Goal: Find specific page/section: Find specific page/section

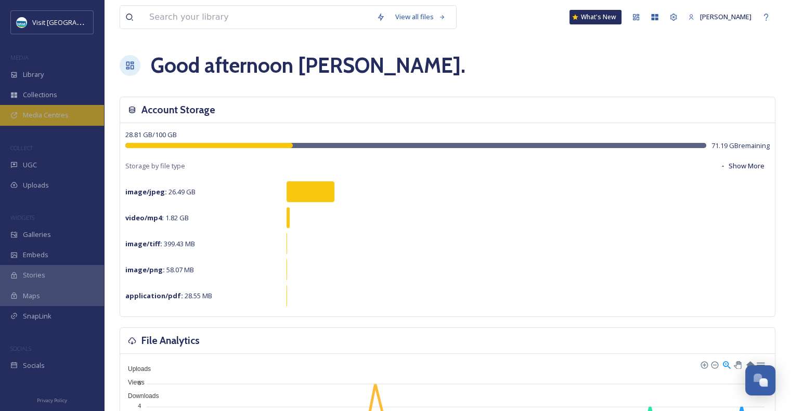
click at [70, 116] on div "Media Centres" at bounding box center [52, 115] width 104 height 20
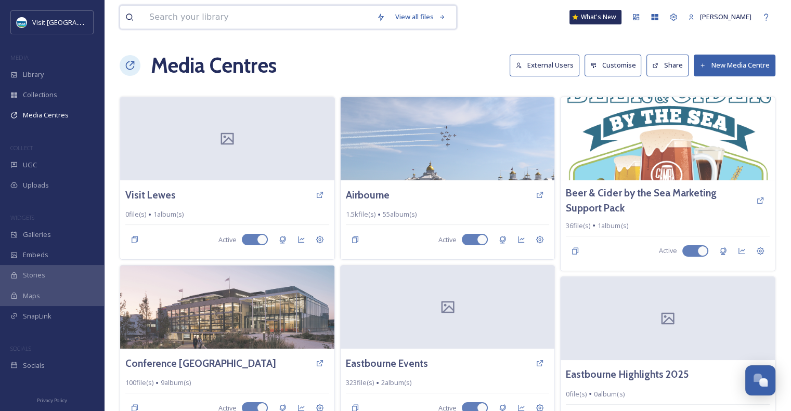
click at [356, 15] on input at bounding box center [257, 17] width 227 height 23
type input "[GEOGRAPHIC_DATA]"
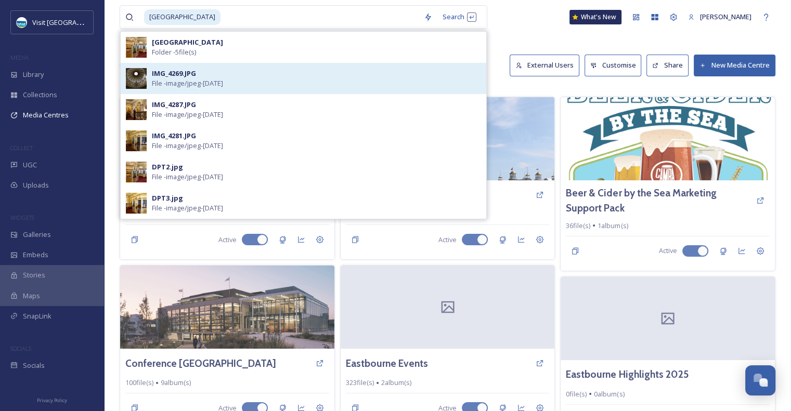
click at [137, 76] on img at bounding box center [136, 78] width 21 height 21
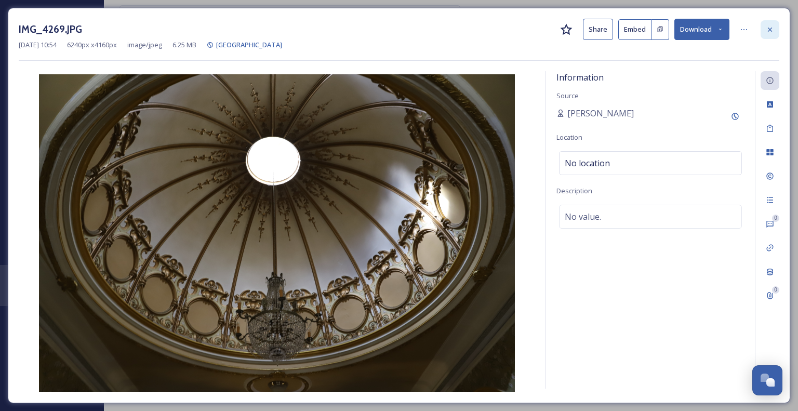
click at [774, 29] on icon at bounding box center [770, 29] width 8 height 8
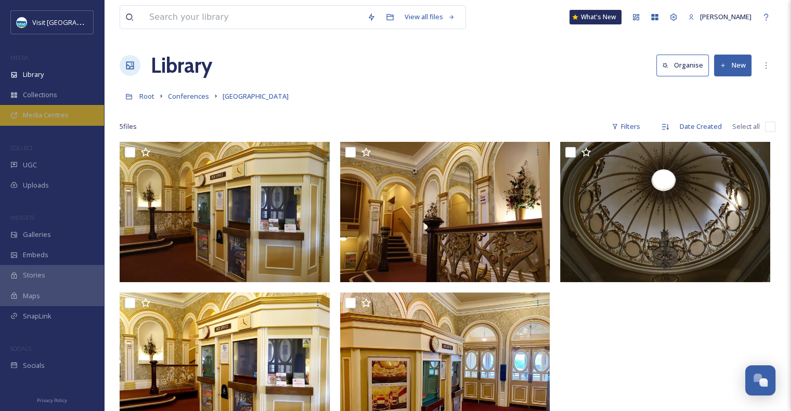
click at [53, 105] on div "Media Centres" at bounding box center [52, 115] width 104 height 20
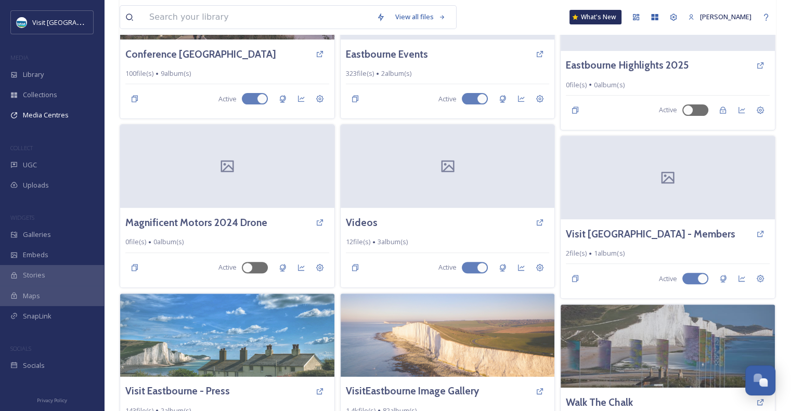
scroll to position [364, 0]
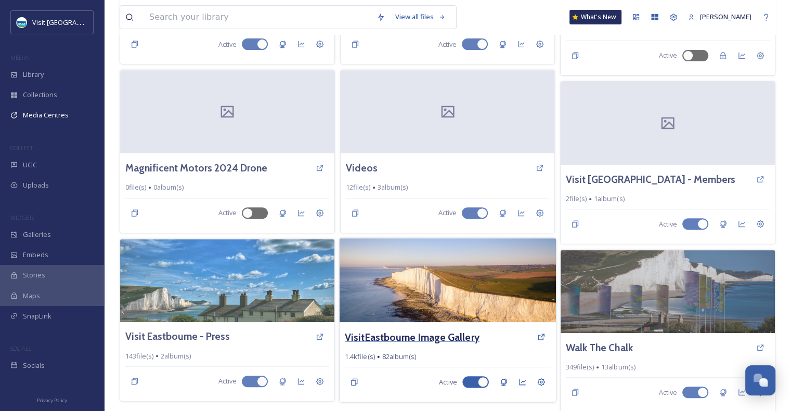
click at [427, 330] on h3 "VisitEastbourne Image Gallery" at bounding box center [412, 336] width 135 height 15
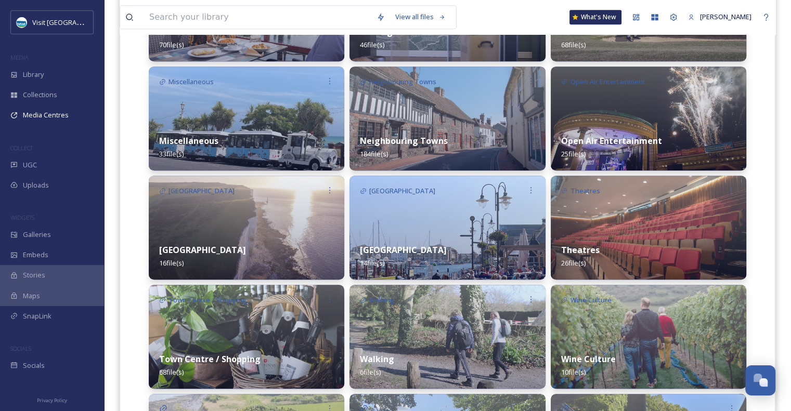
scroll to position [676, 0]
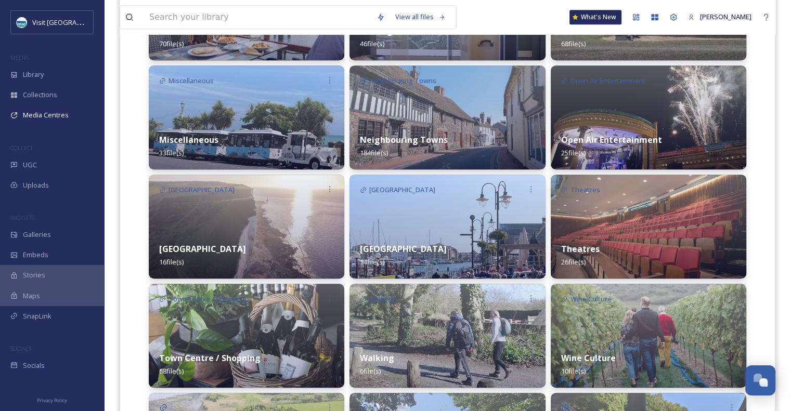
click at [650, 247] on div "Theatres 26 file(s)" at bounding box center [647, 255] width 195 height 46
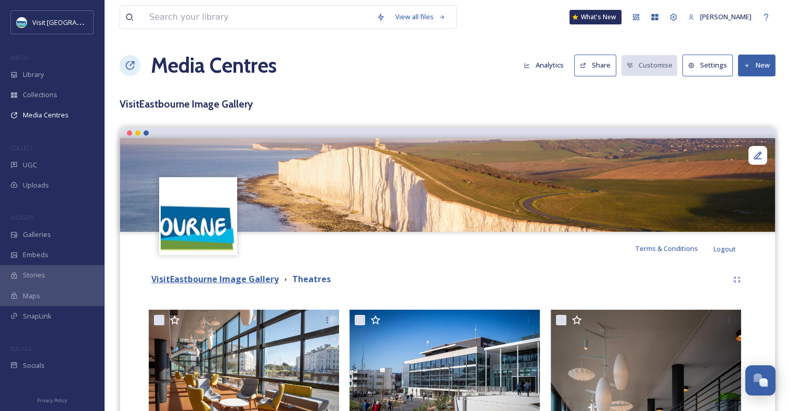
click at [235, 283] on strong "VisitEastbourne Image Gallery" at bounding box center [214, 278] width 127 height 11
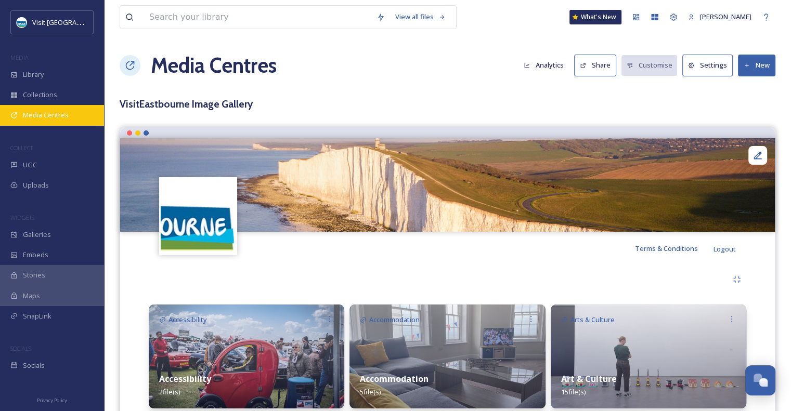
click at [71, 110] on div "Media Centres" at bounding box center [52, 115] width 104 height 20
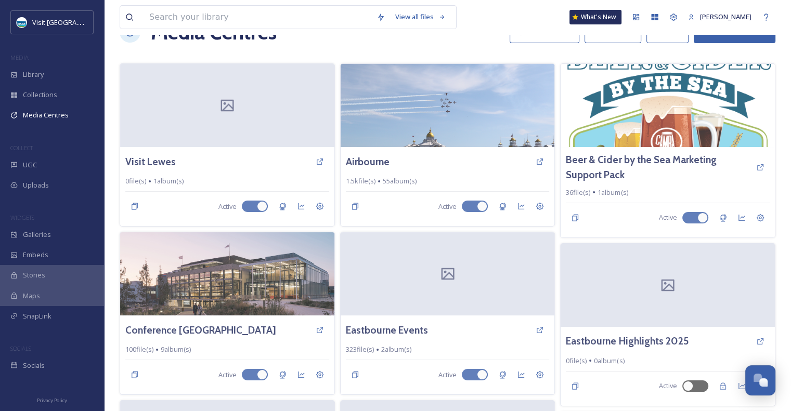
scroll to position [31, 0]
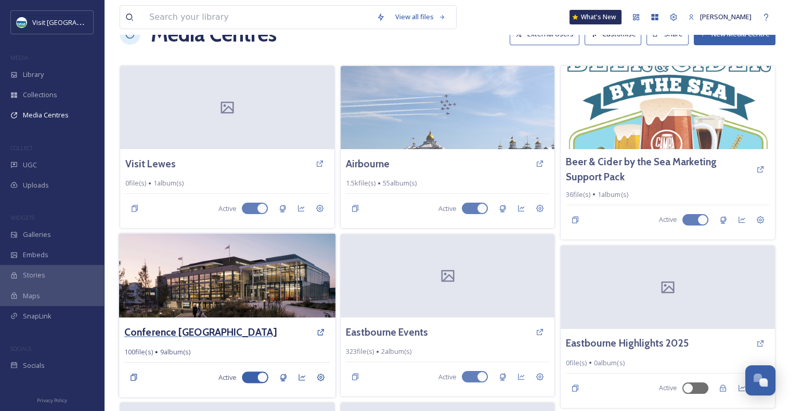
click at [212, 331] on h3 "Conference [GEOGRAPHIC_DATA]" at bounding box center [200, 332] width 152 height 15
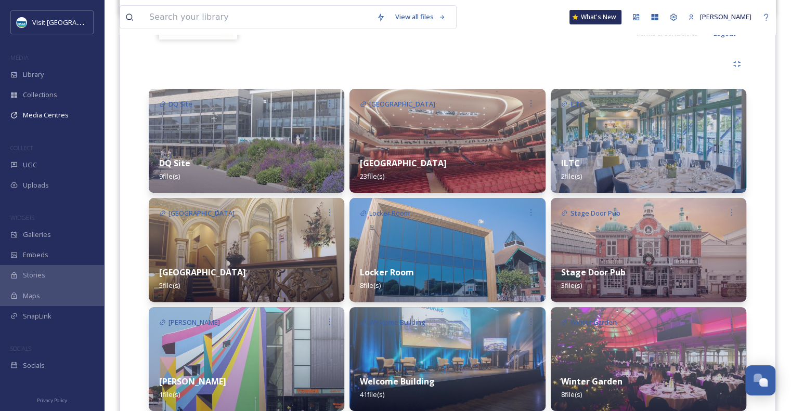
scroll to position [204, 0]
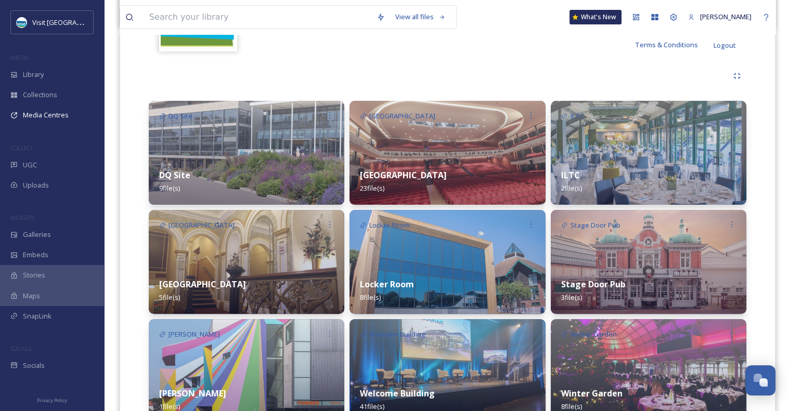
click at [255, 304] on div "[GEOGRAPHIC_DATA] 5 file(s)" at bounding box center [246, 291] width 195 height 46
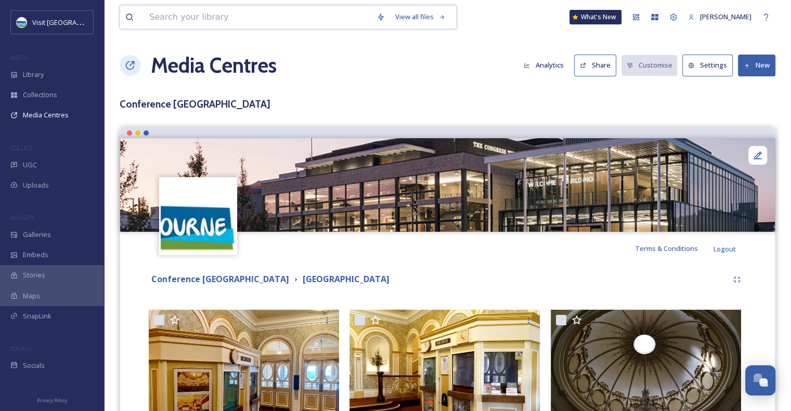
click at [233, 16] on input at bounding box center [257, 17] width 227 height 23
click at [28, 78] on span "Library" at bounding box center [33, 75] width 21 height 10
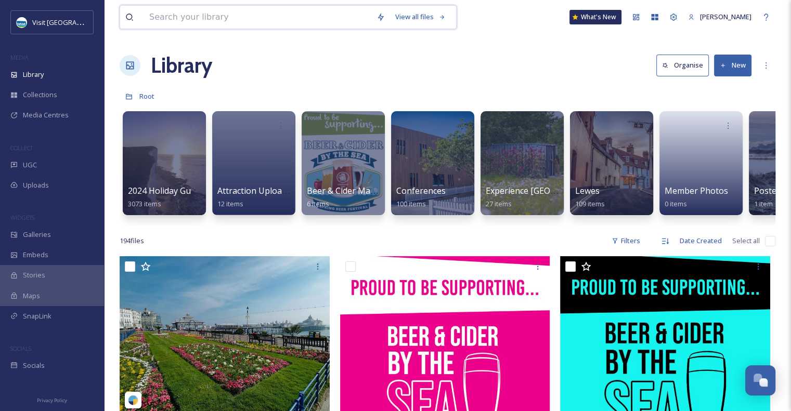
click at [299, 17] on input at bounding box center [257, 17] width 227 height 23
type input "dpc"
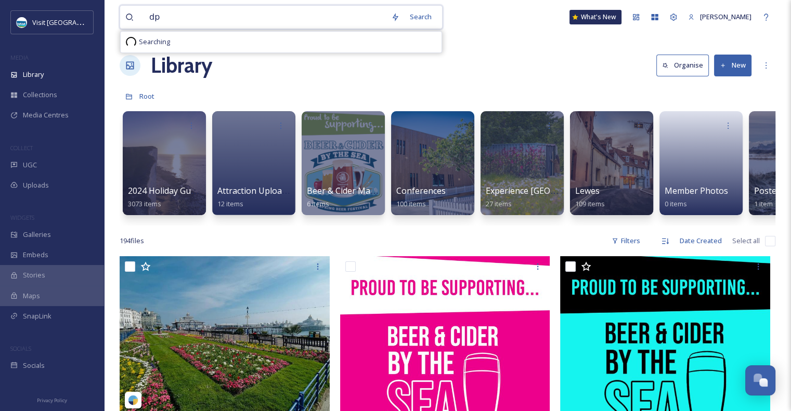
type input "dpt"
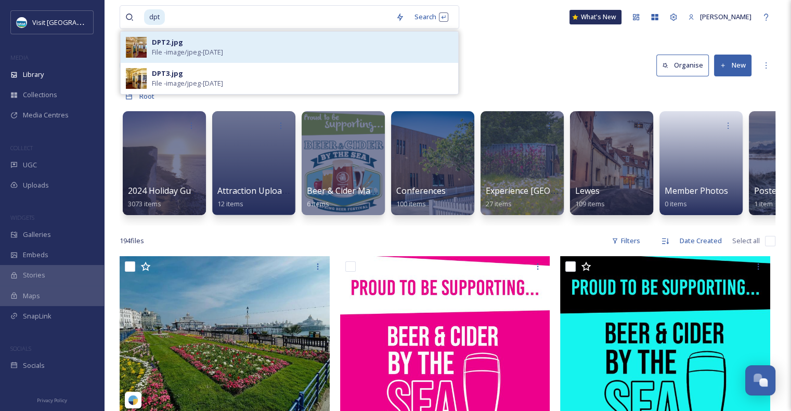
click at [171, 42] on div "DPT2.jpg" at bounding box center [167, 42] width 31 height 10
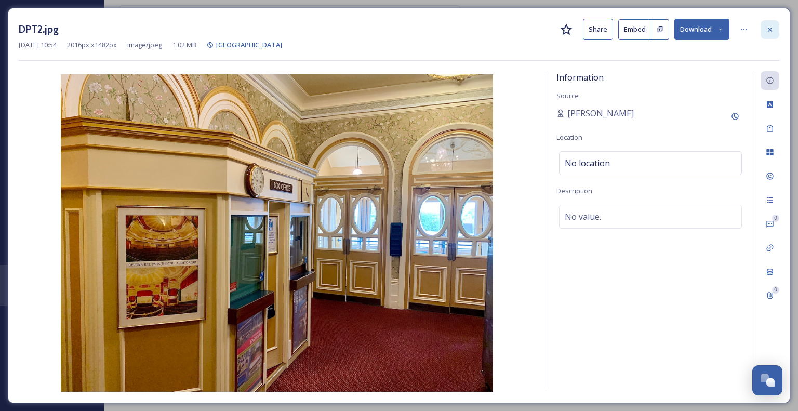
click at [770, 28] on icon at bounding box center [770, 29] width 8 height 8
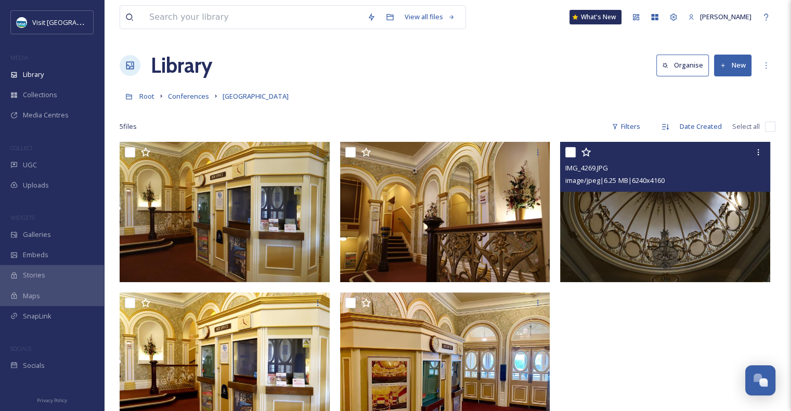
click at [686, 228] on img at bounding box center [665, 212] width 210 height 140
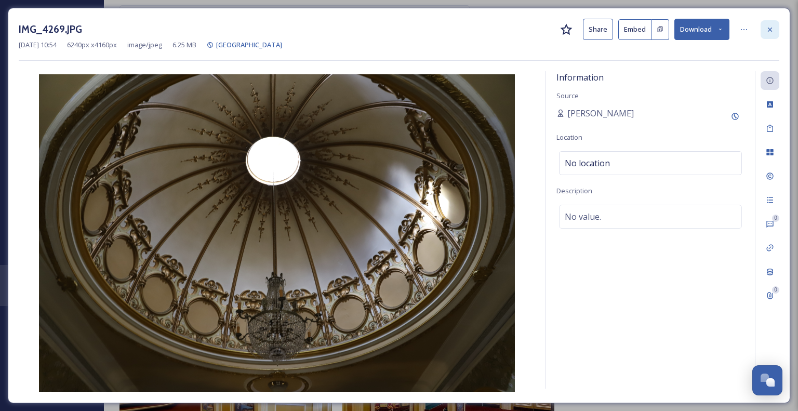
click at [777, 29] on div at bounding box center [770, 29] width 19 height 19
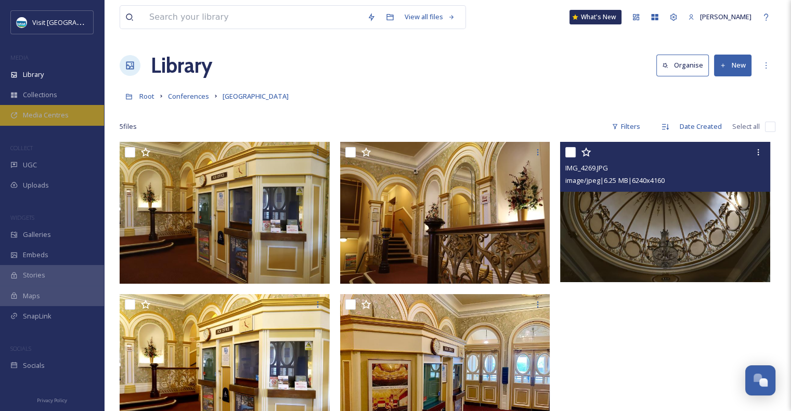
click at [47, 114] on span "Media Centres" at bounding box center [46, 115] width 46 height 10
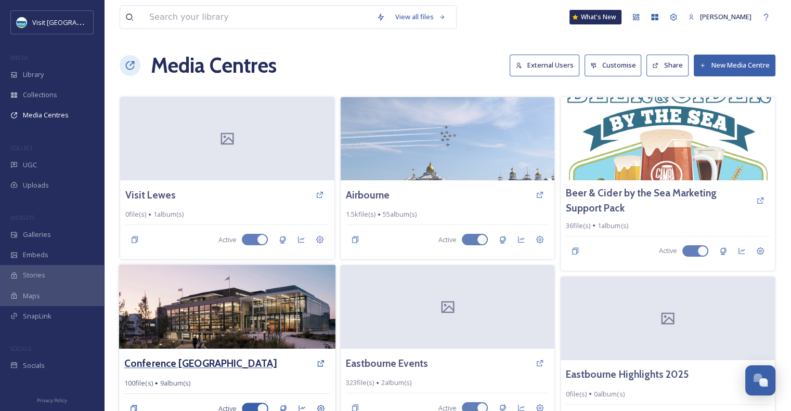
click at [199, 359] on h3 "Conference [GEOGRAPHIC_DATA]" at bounding box center [200, 363] width 152 height 15
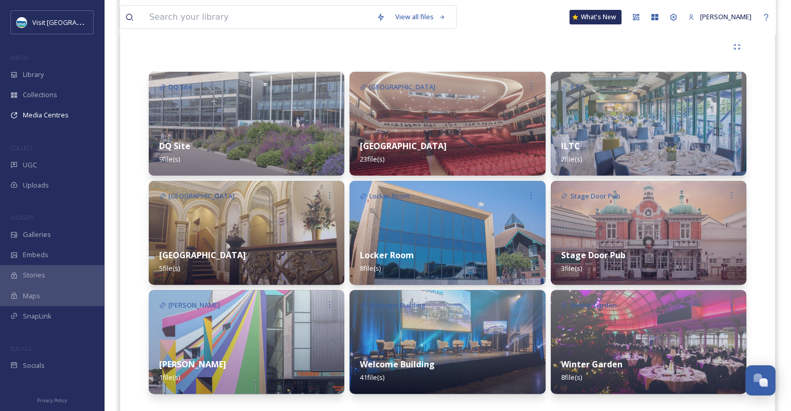
scroll to position [257, 0]
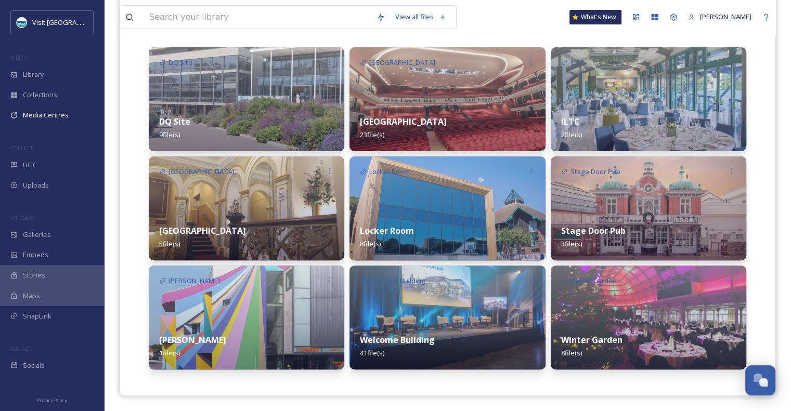
click at [572, 320] on img at bounding box center [647, 318] width 195 height 104
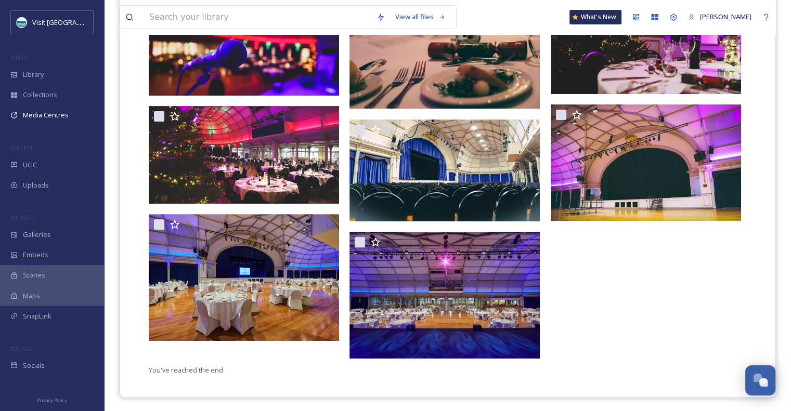
scroll to position [316, 0]
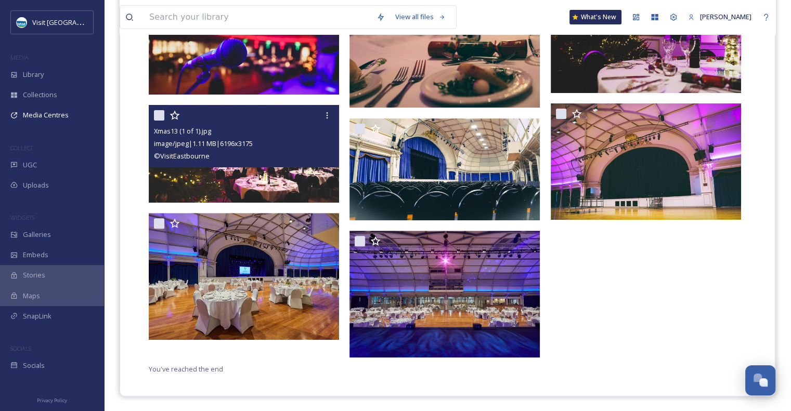
click at [241, 158] on div "© VisitEastbourne" at bounding box center [245, 156] width 182 height 12
click at [260, 180] on img at bounding box center [244, 154] width 190 height 98
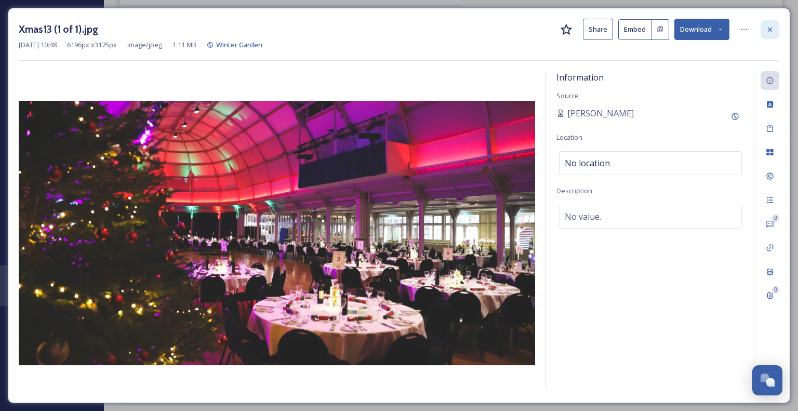
click at [772, 29] on icon at bounding box center [770, 29] width 8 height 8
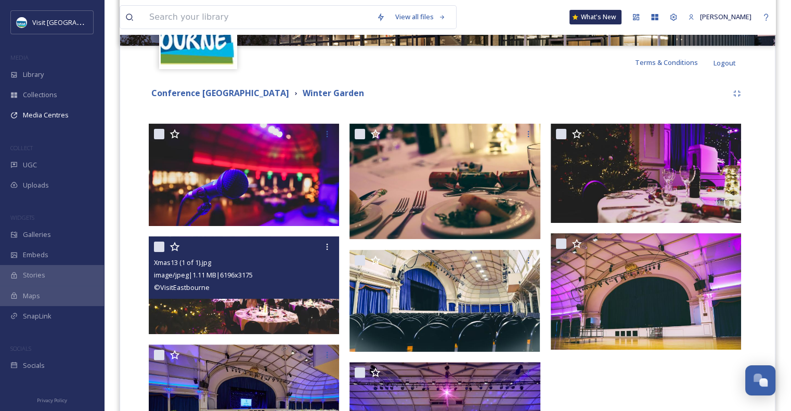
scroll to position [185, 0]
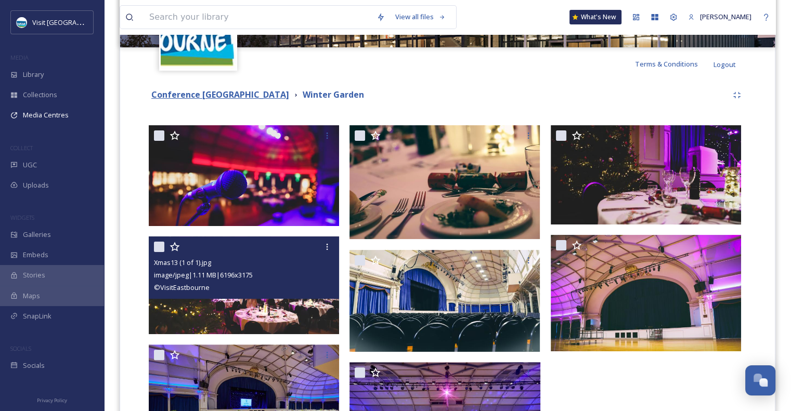
click at [209, 95] on strong "Conference [GEOGRAPHIC_DATA]" at bounding box center [220, 94] width 138 height 11
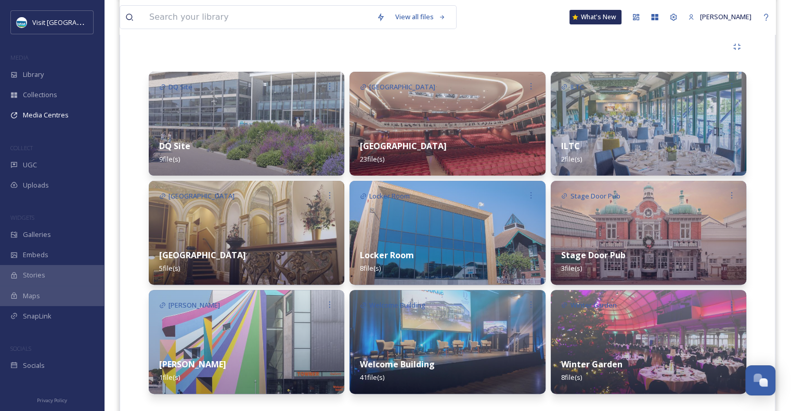
scroll to position [250, 0]
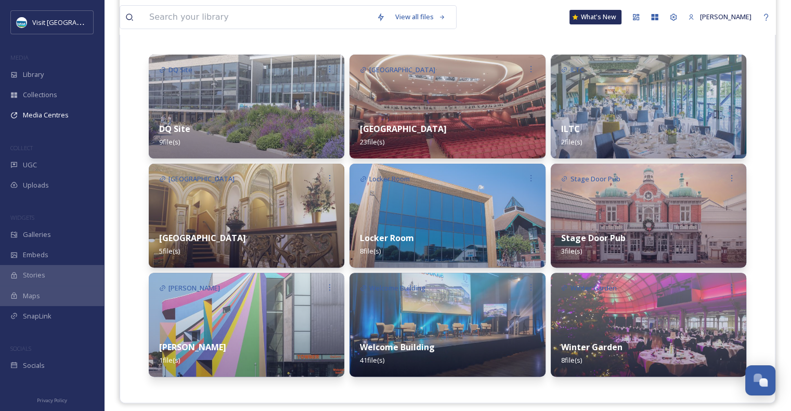
click at [247, 226] on div "[GEOGRAPHIC_DATA] 5 file(s)" at bounding box center [246, 244] width 195 height 46
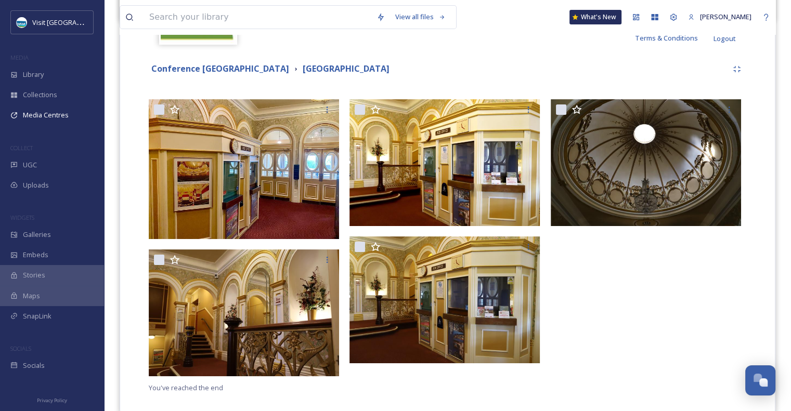
scroll to position [212, 0]
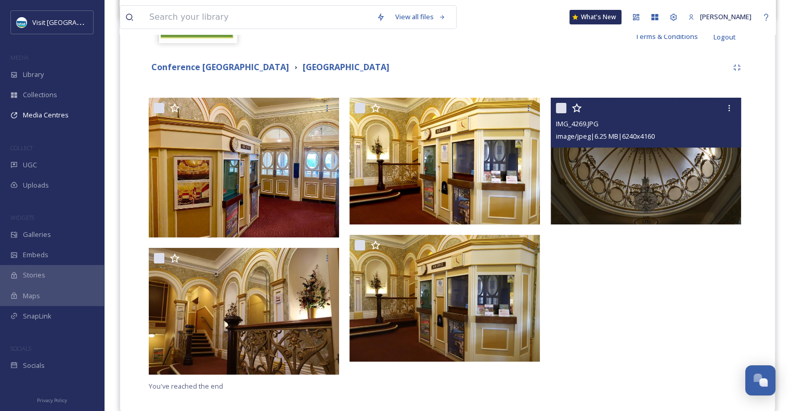
click at [647, 192] on img at bounding box center [645, 161] width 190 height 127
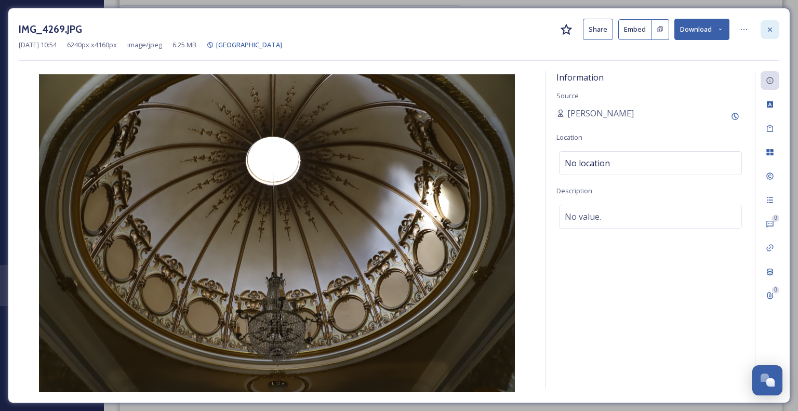
click at [778, 34] on div at bounding box center [770, 29] width 19 height 19
